Goal: Transaction & Acquisition: Download file/media

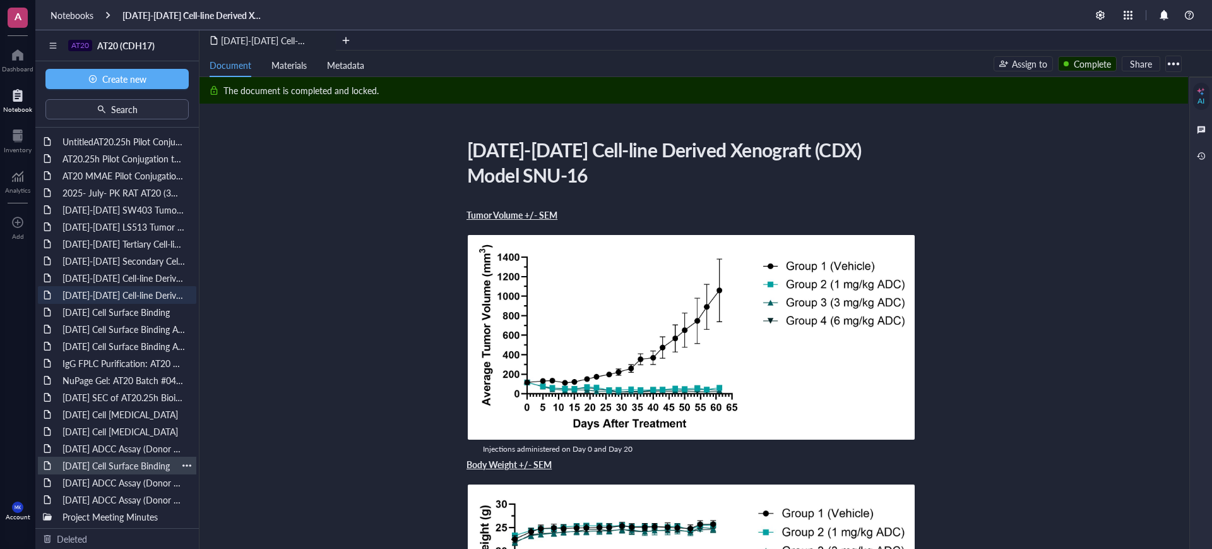
scroll to position [79, 0]
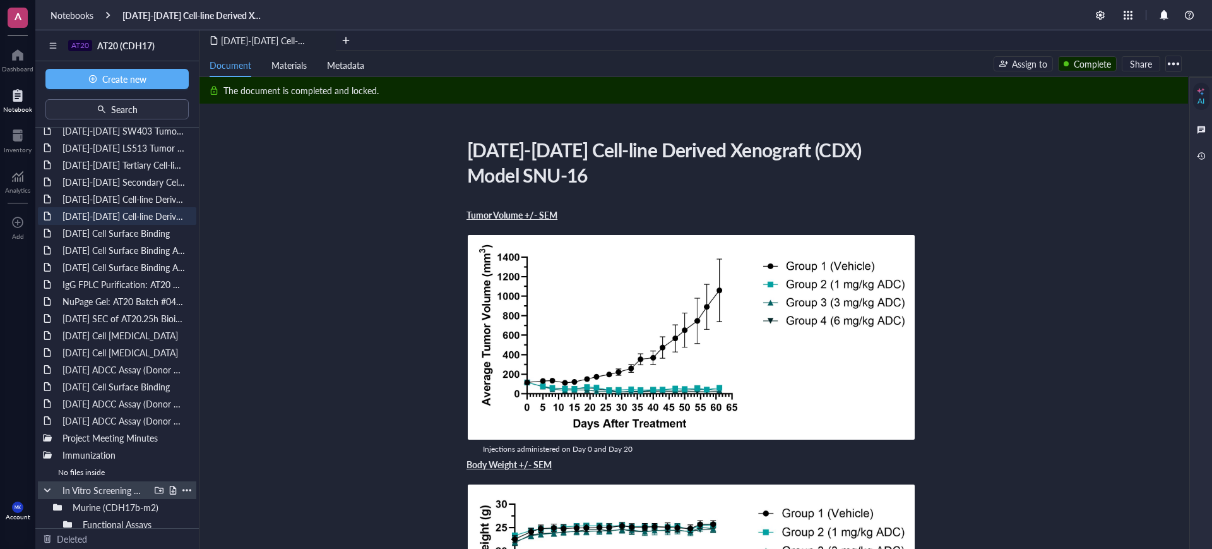
click at [42, 489] on div "In Vitro Screening and Characterization" at bounding box center [117, 490] width 158 height 18
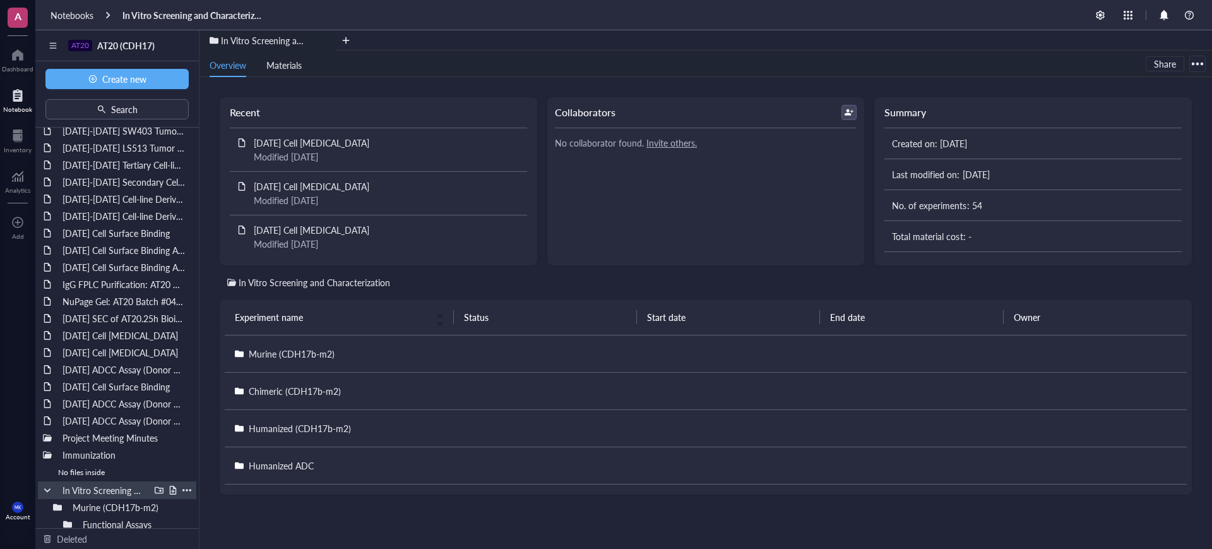
click at [47, 489] on div at bounding box center [47, 490] width 9 height 9
click at [45, 454] on div at bounding box center [47, 454] width 9 height 9
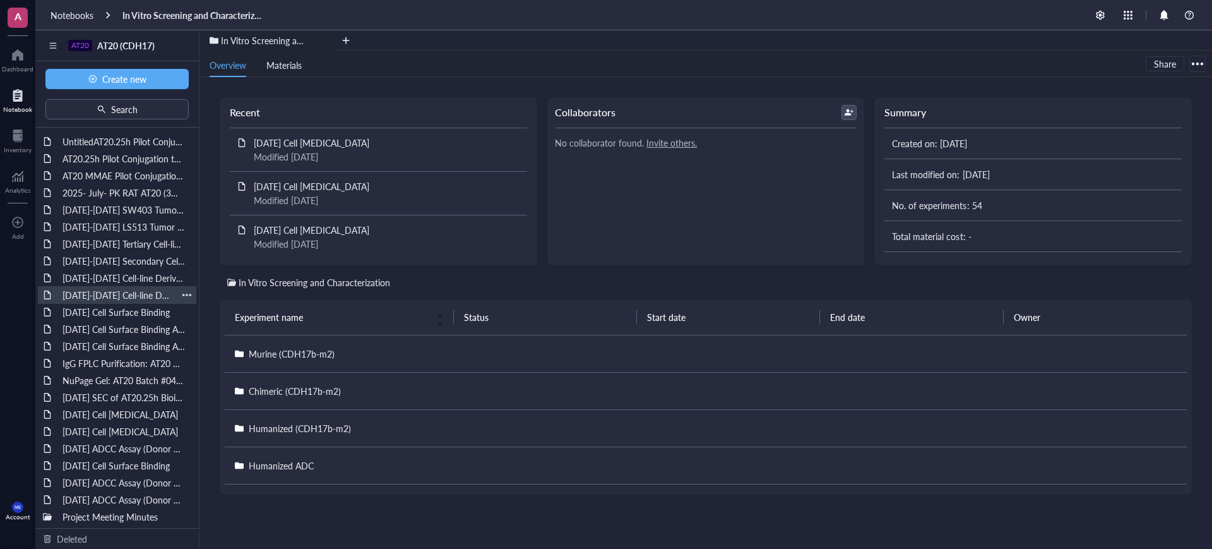
click at [114, 293] on div "[DATE]-[DATE] Cell-line Derived Xenograft (CDX) Model SNU-16" at bounding box center [117, 295] width 121 height 18
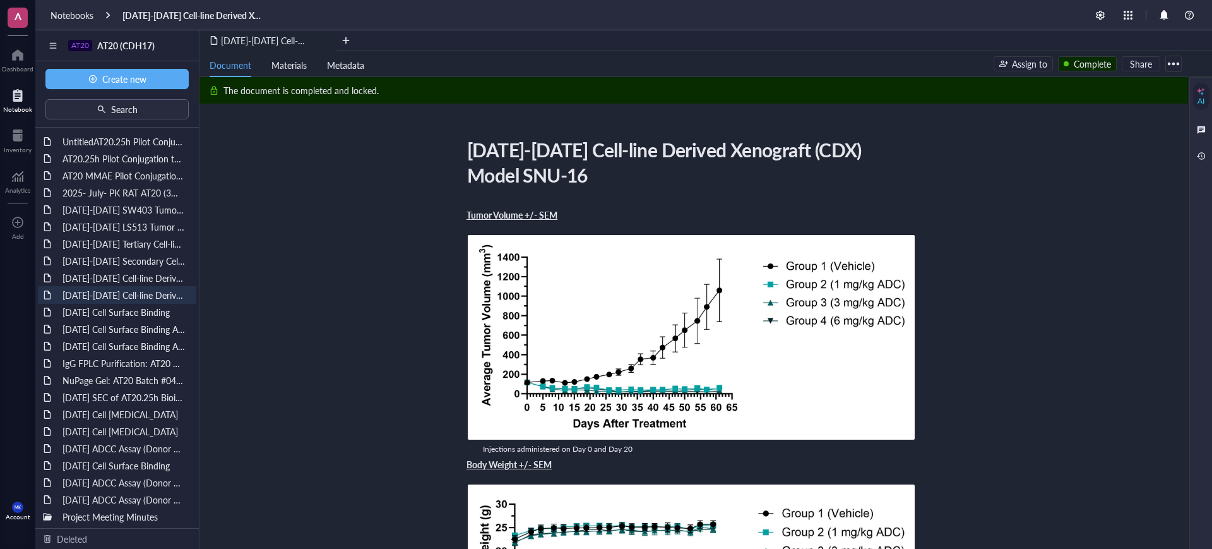
click at [1175, 66] on div at bounding box center [1174, 64] width 20 height 20
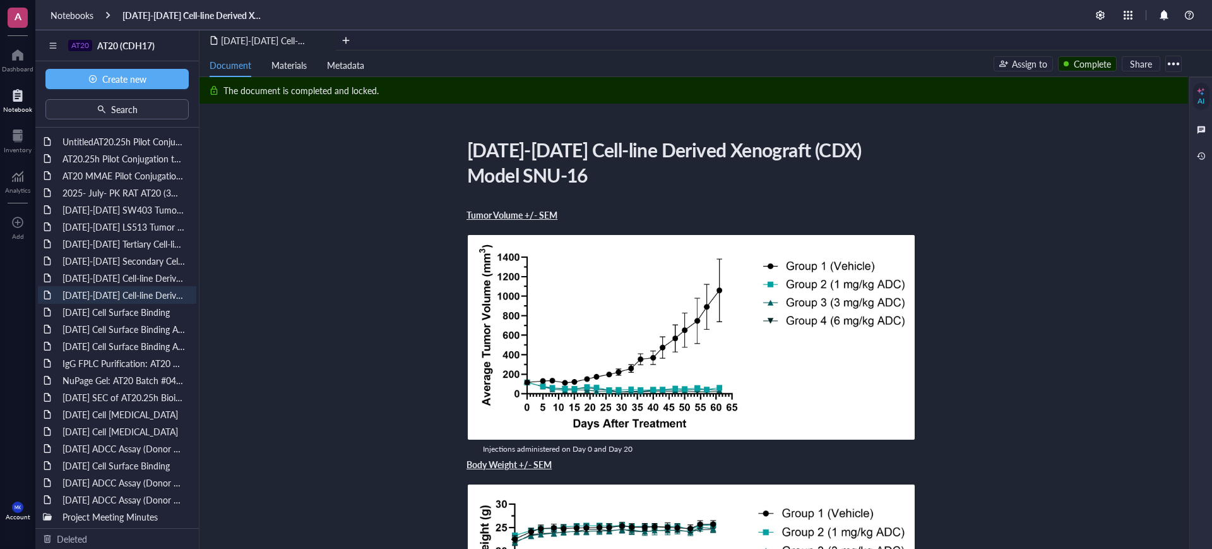
click at [1171, 65] on div at bounding box center [1174, 64] width 20 height 20
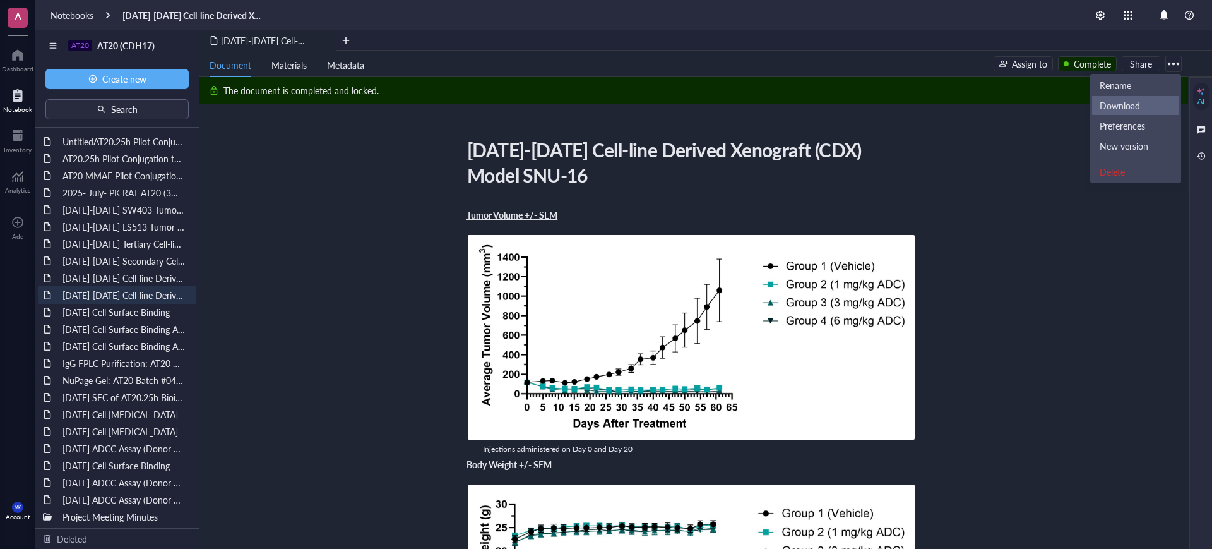
click at [1118, 108] on div "Download" at bounding box center [1120, 105] width 40 height 11
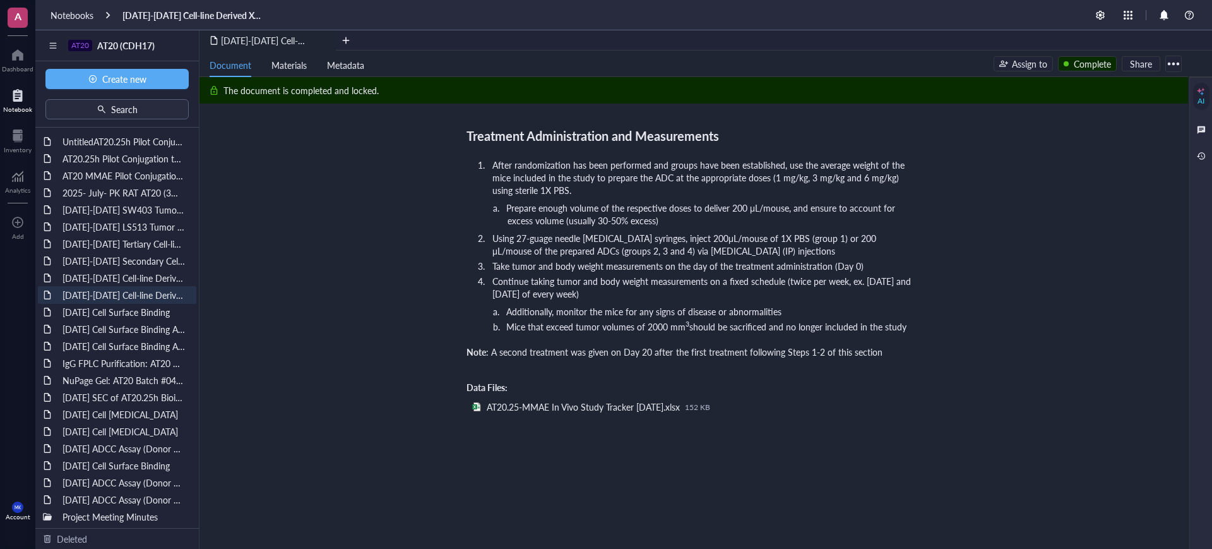
scroll to position [1255, 0]
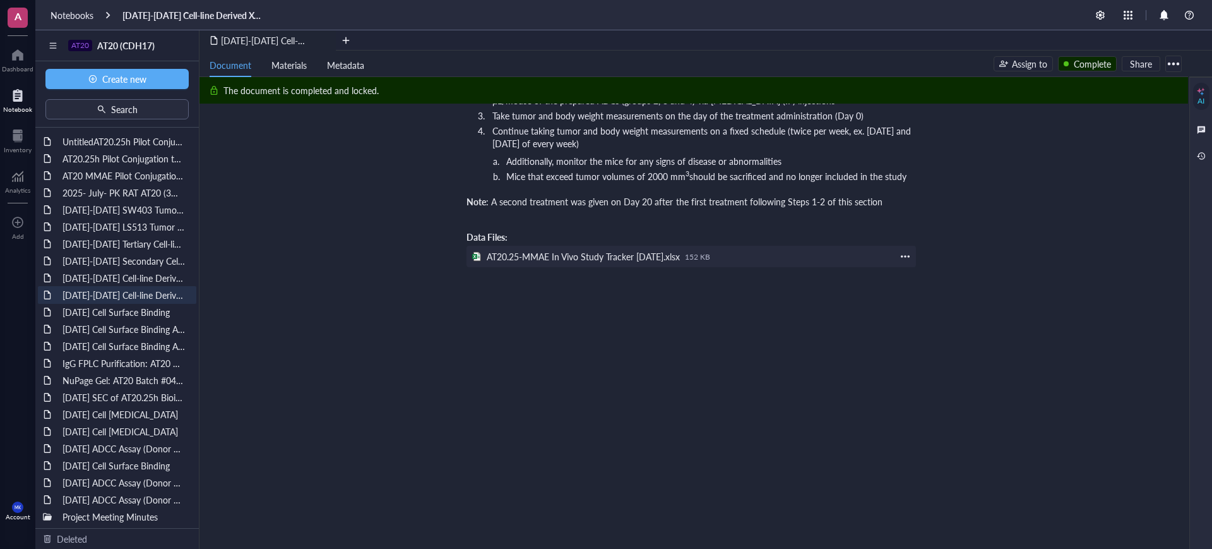
click at [907, 251] on div at bounding box center [905, 256] width 11 height 11
click at [915, 252] on span "Download" at bounding box center [945, 251] width 72 height 14
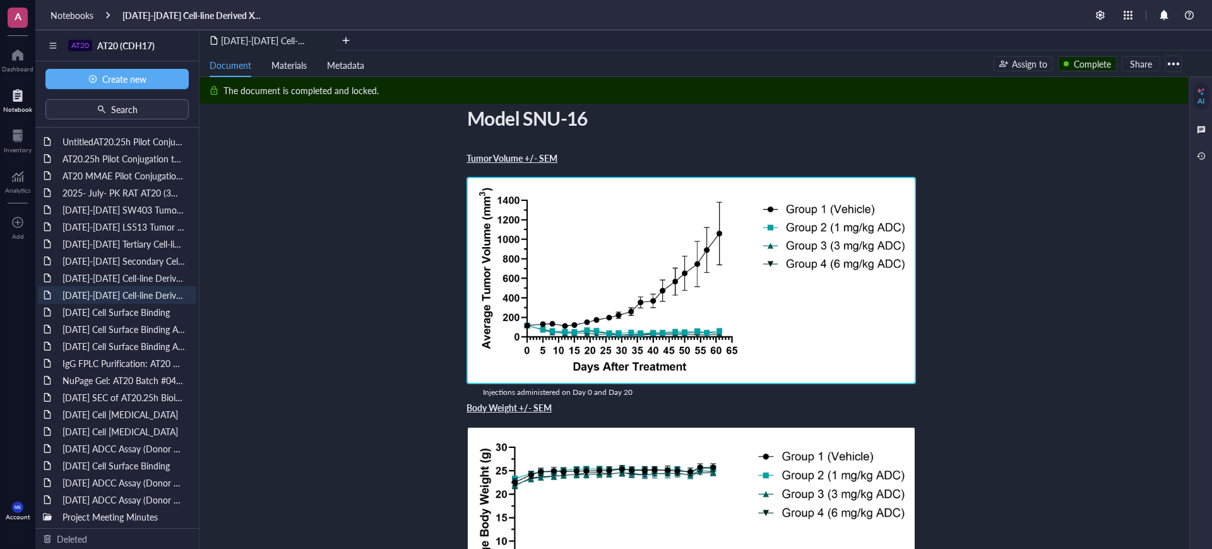
scroll to position [0, 0]
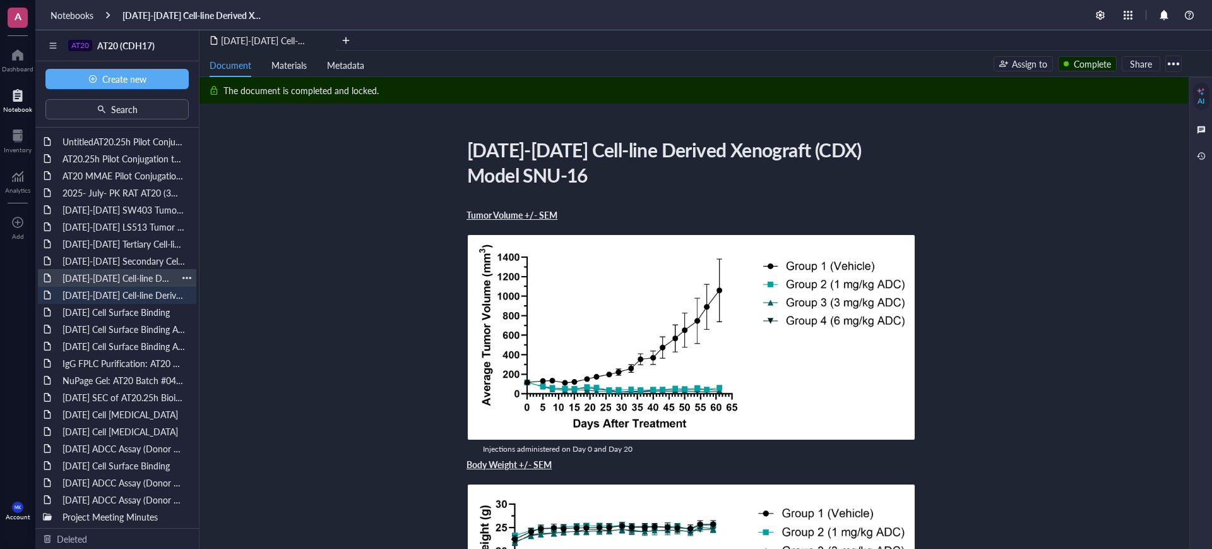
drag, startPoint x: 114, startPoint y: 278, endPoint x: 122, endPoint y: 276, distance: 8.0
click at [114, 278] on div "[DATE]-[DATE] Cell-line Derived Xenograft (CDX) Model AsPC-1" at bounding box center [117, 278] width 121 height 18
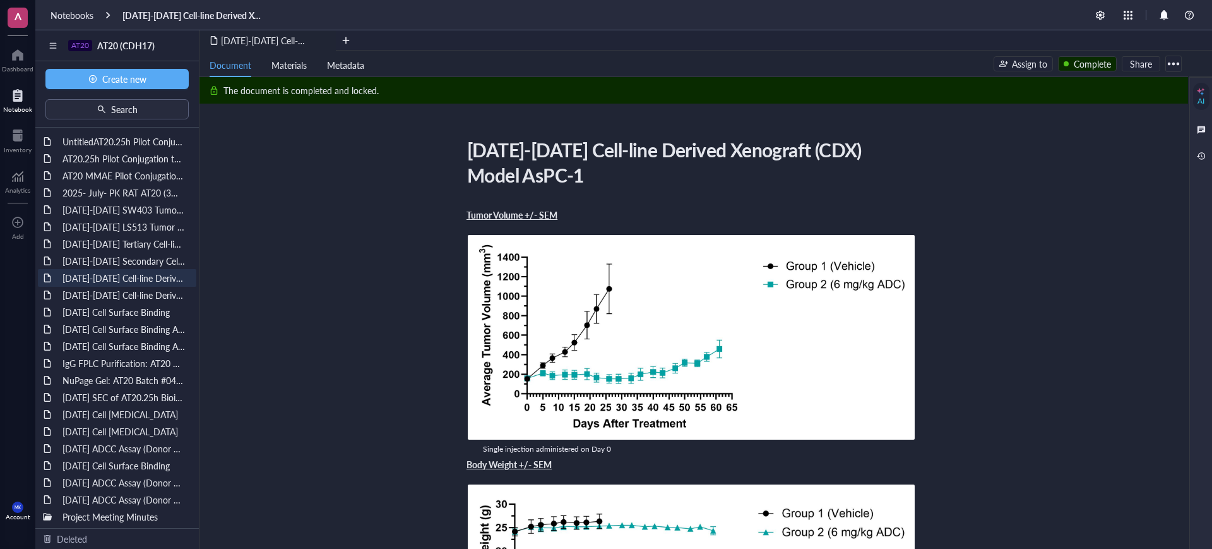
click at [1172, 60] on div at bounding box center [1174, 64] width 20 height 20
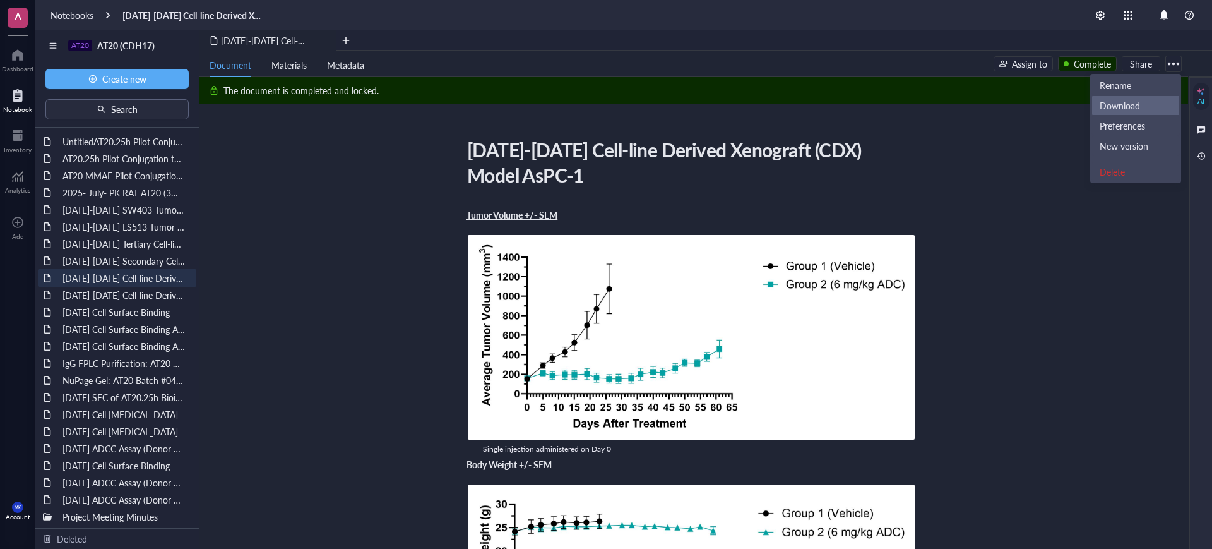
click at [1109, 102] on div "Download" at bounding box center [1120, 105] width 40 height 11
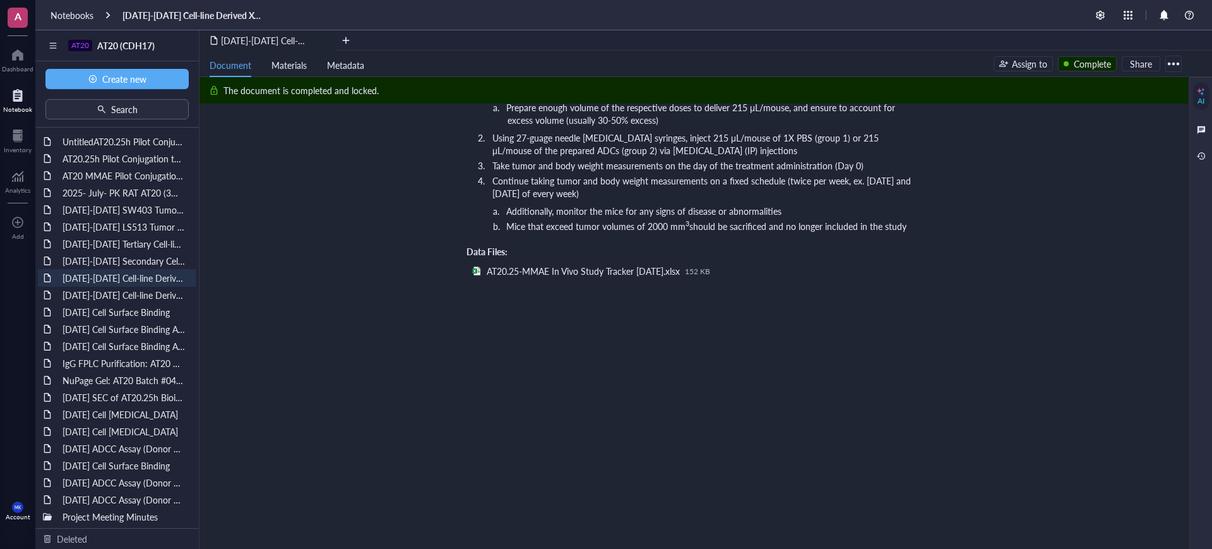
scroll to position [1207, 0]
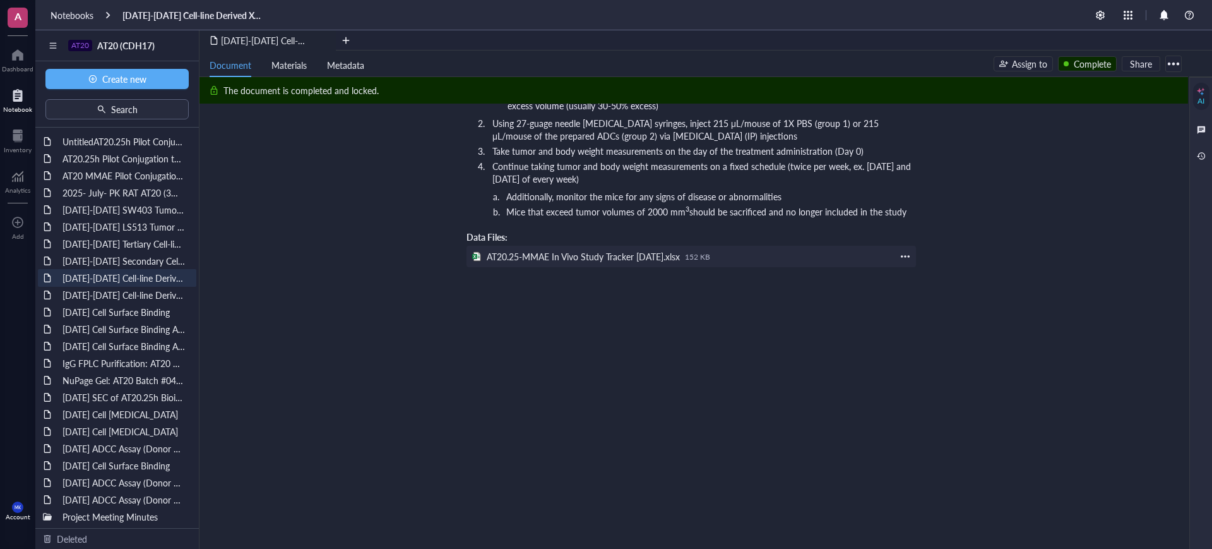
click at [905, 251] on div at bounding box center [905, 256] width 11 height 11
click at [918, 250] on span "Download" at bounding box center [945, 251] width 72 height 14
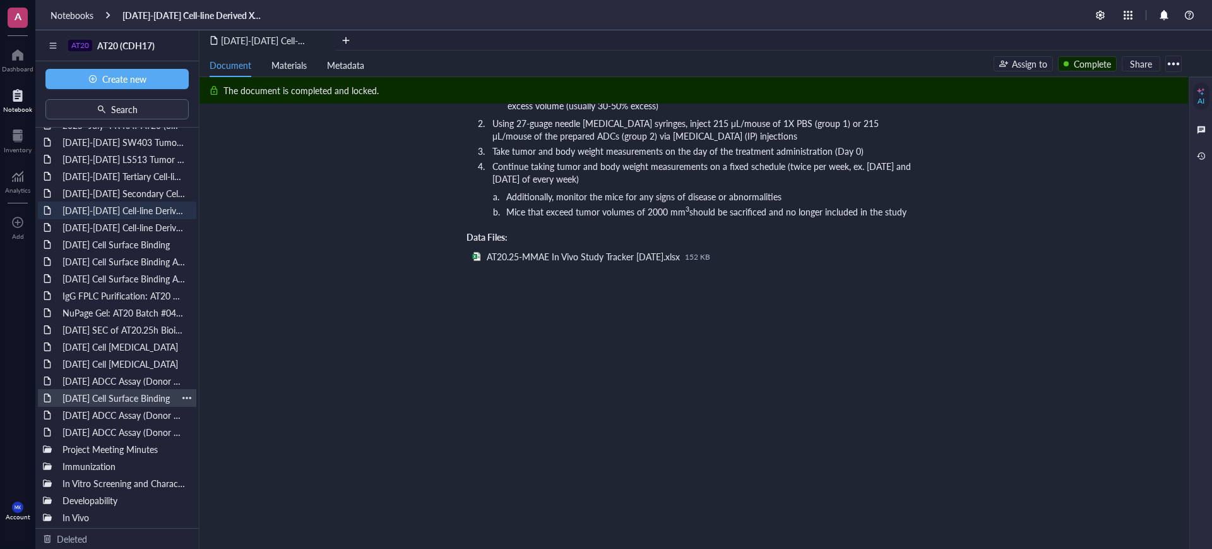
click at [128, 390] on div "[DATE] Cell Surface Binding" at bounding box center [117, 398] width 121 height 18
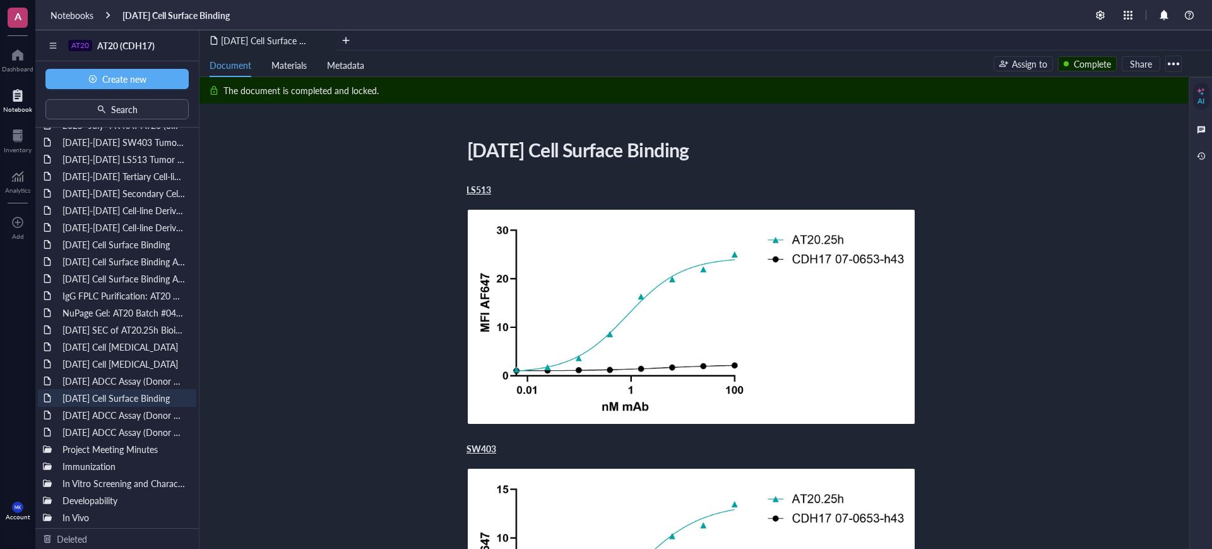
click at [1169, 61] on div at bounding box center [1174, 64] width 20 height 20
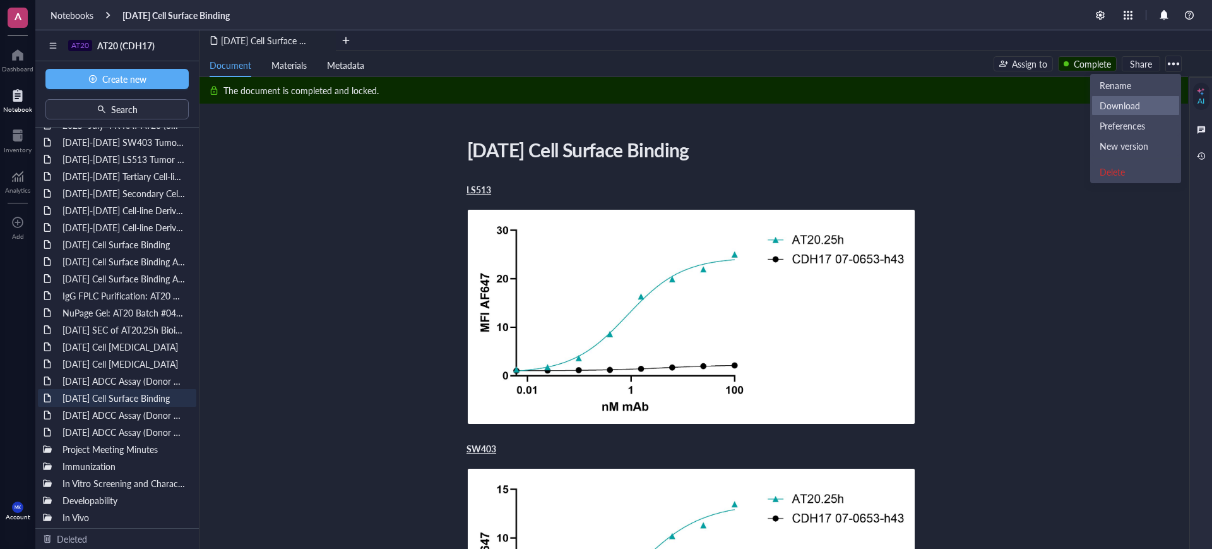
click at [1156, 103] on div "Download" at bounding box center [1136, 105] width 72 height 11
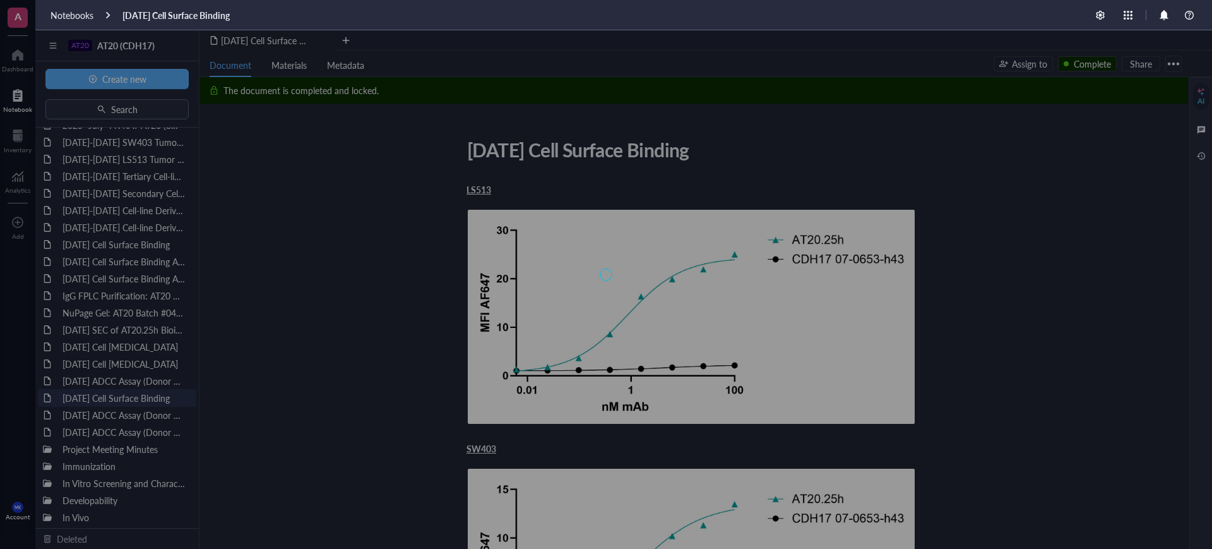
click at [1032, 263] on div at bounding box center [606, 274] width 1212 height 549
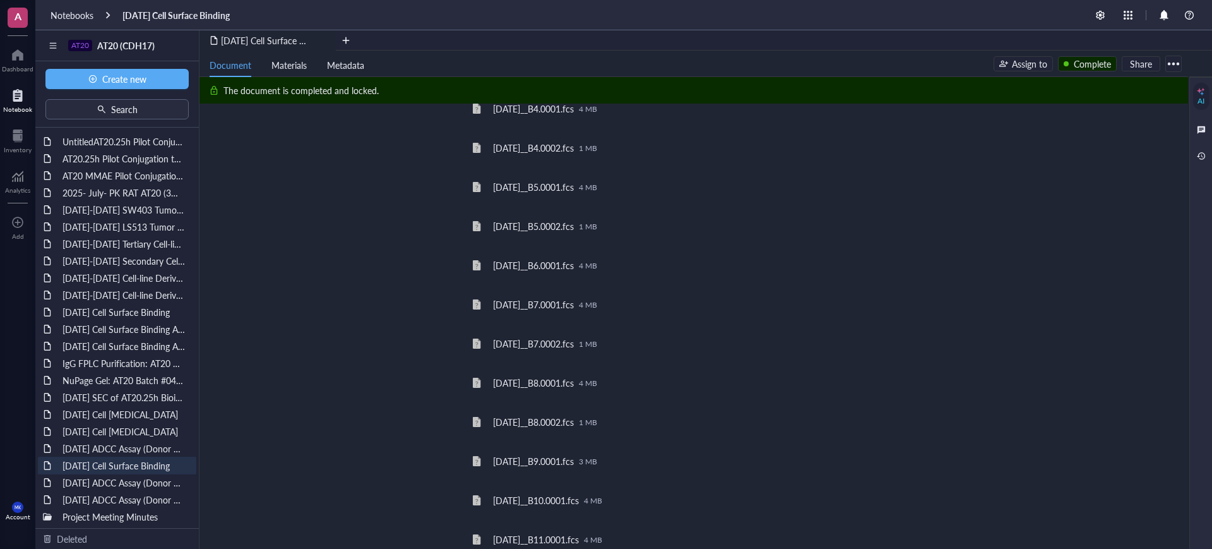
scroll to position [3078, 0]
click at [1170, 59] on div at bounding box center [1174, 64] width 20 height 20
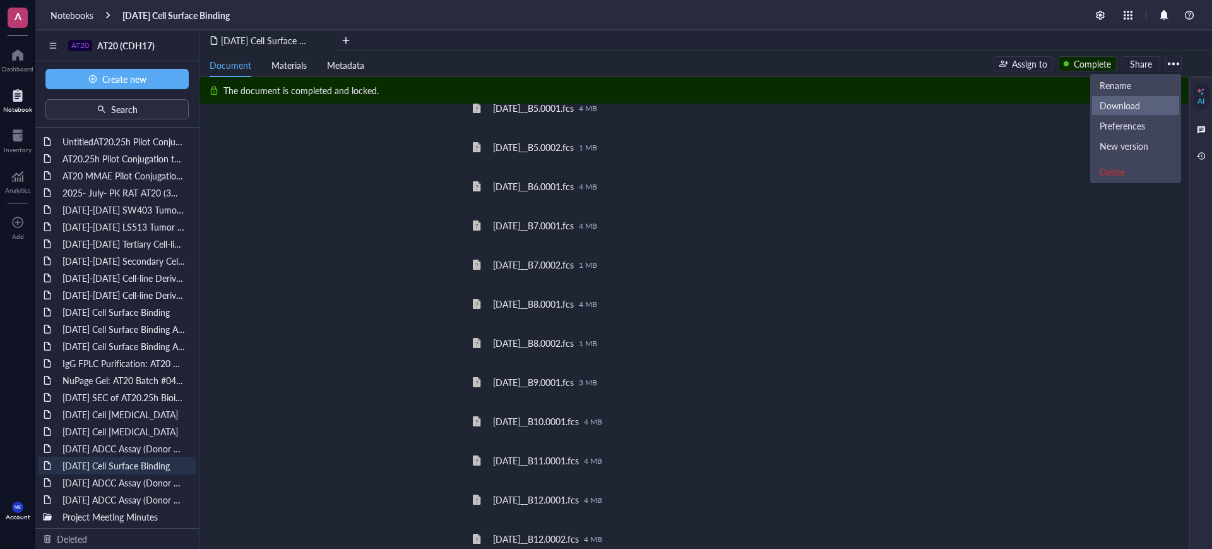
click at [1131, 102] on div "Download" at bounding box center [1120, 105] width 40 height 11
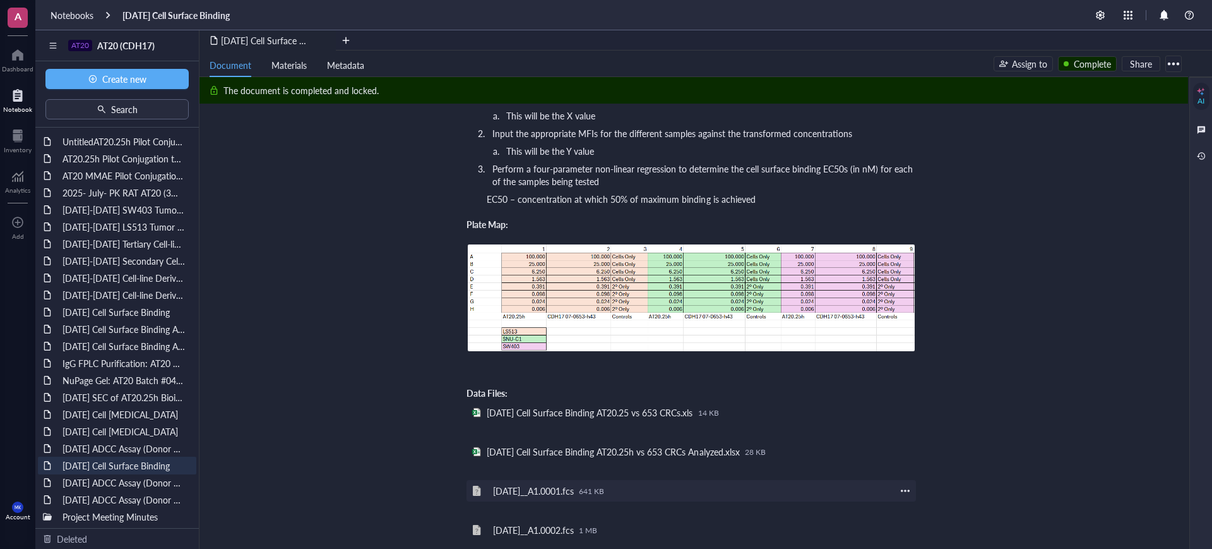
scroll to position [2210, 0]
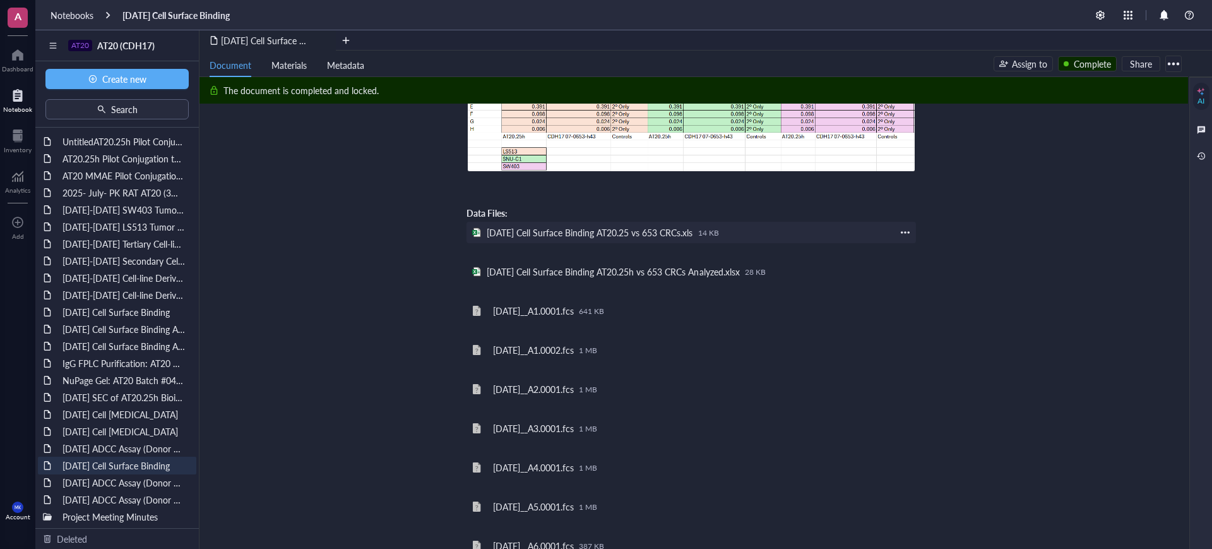
click at [909, 227] on div at bounding box center [905, 232] width 11 height 11
click at [916, 231] on li "Download" at bounding box center [945, 239] width 88 height 20
click at [903, 266] on div at bounding box center [905, 271] width 11 height 11
click at [915, 277] on span "Download" at bounding box center [945, 279] width 72 height 14
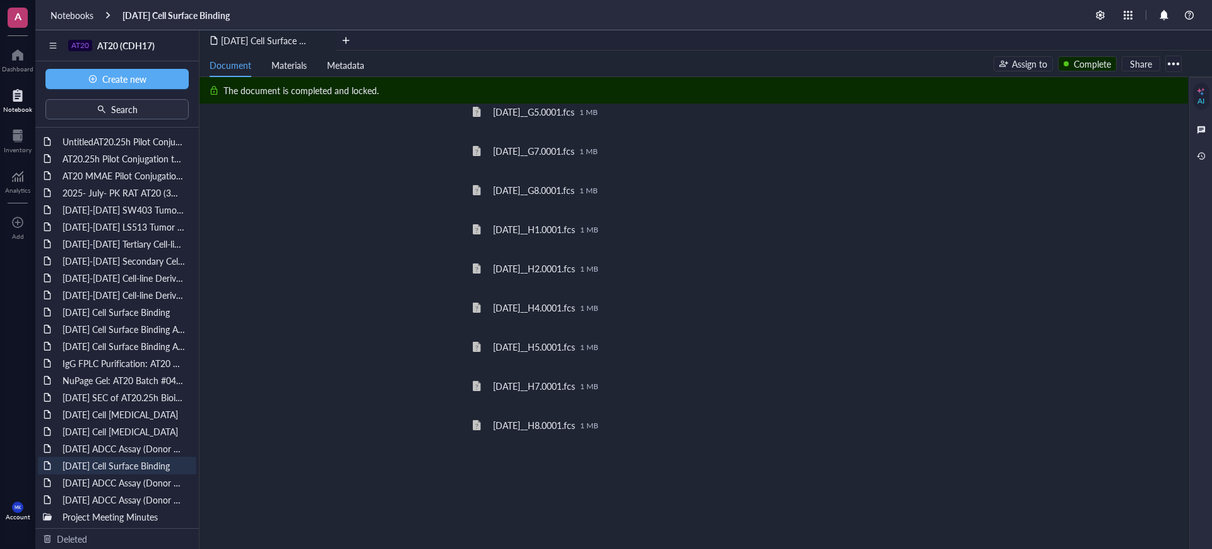
scroll to position [5281, 0]
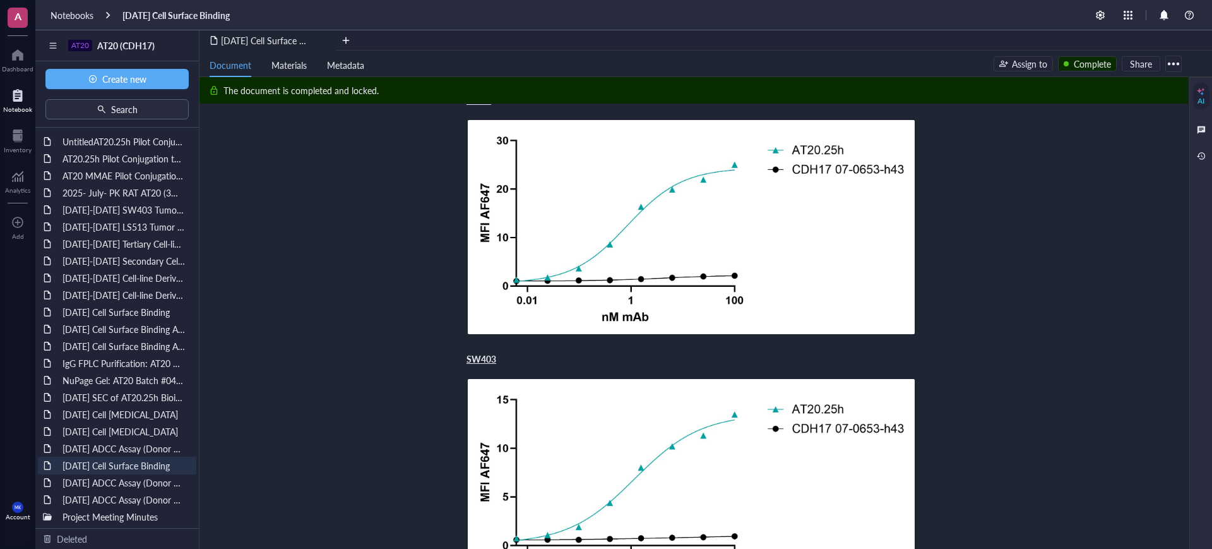
scroll to position [0, 0]
